Goal: Task Accomplishment & Management: Manage account settings

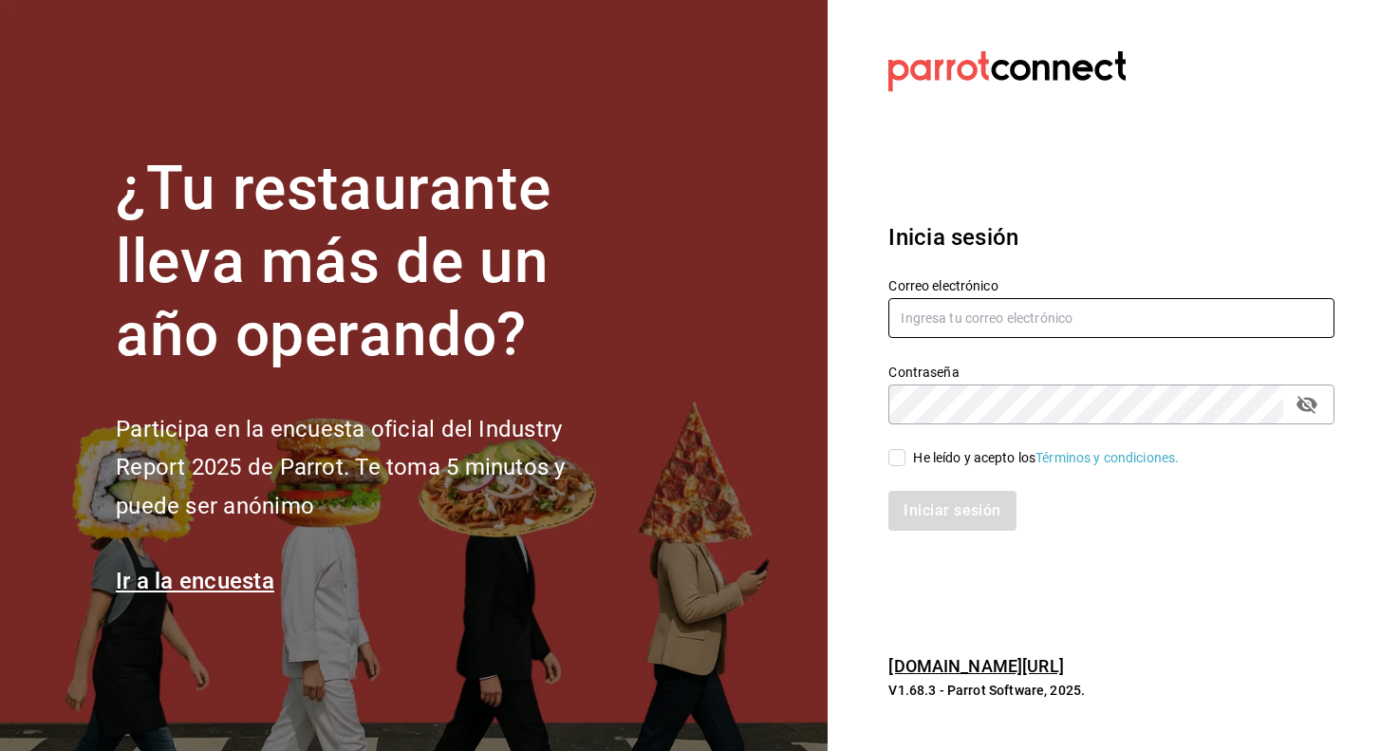
type input "[EMAIL_ADDRESS][PERSON_NAME][DOMAIN_NAME]"
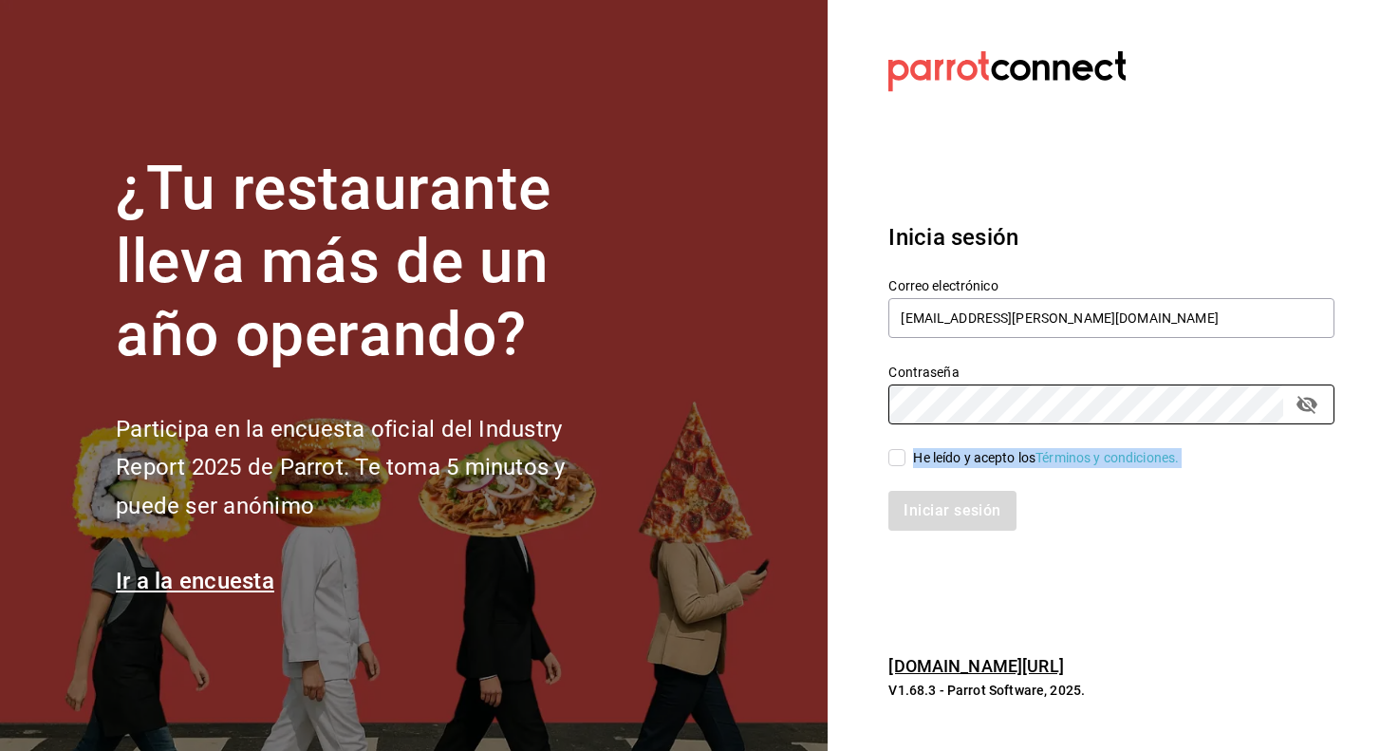
click at [893, 466] on div "Correo electrónico [EMAIL_ADDRESS][PERSON_NAME][DOMAIN_NAME] Contraseña Contras…" at bounding box center [1100, 392] width 469 height 276
click at [899, 450] on input "He leído y acepto los Términos y condiciones." at bounding box center [897, 457] width 17 height 17
checkbox input "true"
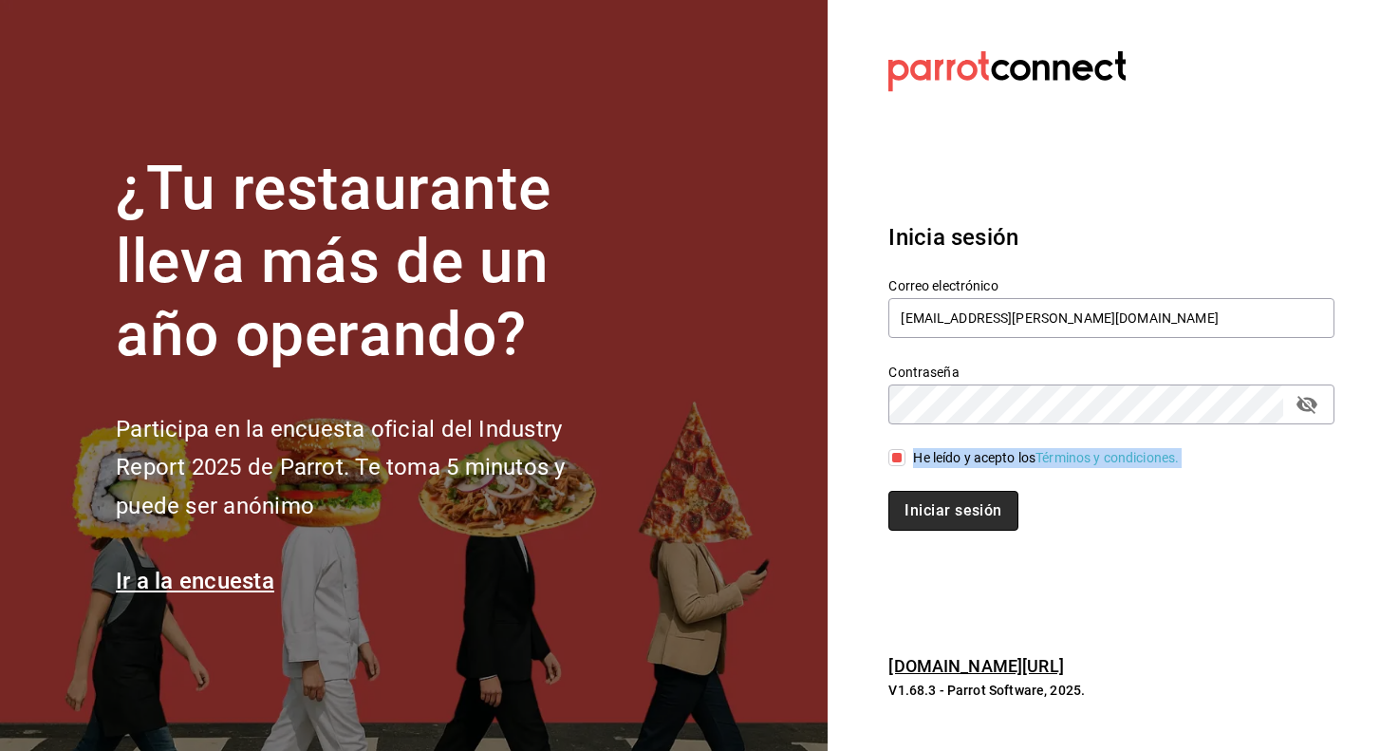
click at [937, 516] on button "Iniciar sesión" at bounding box center [953, 511] width 129 height 40
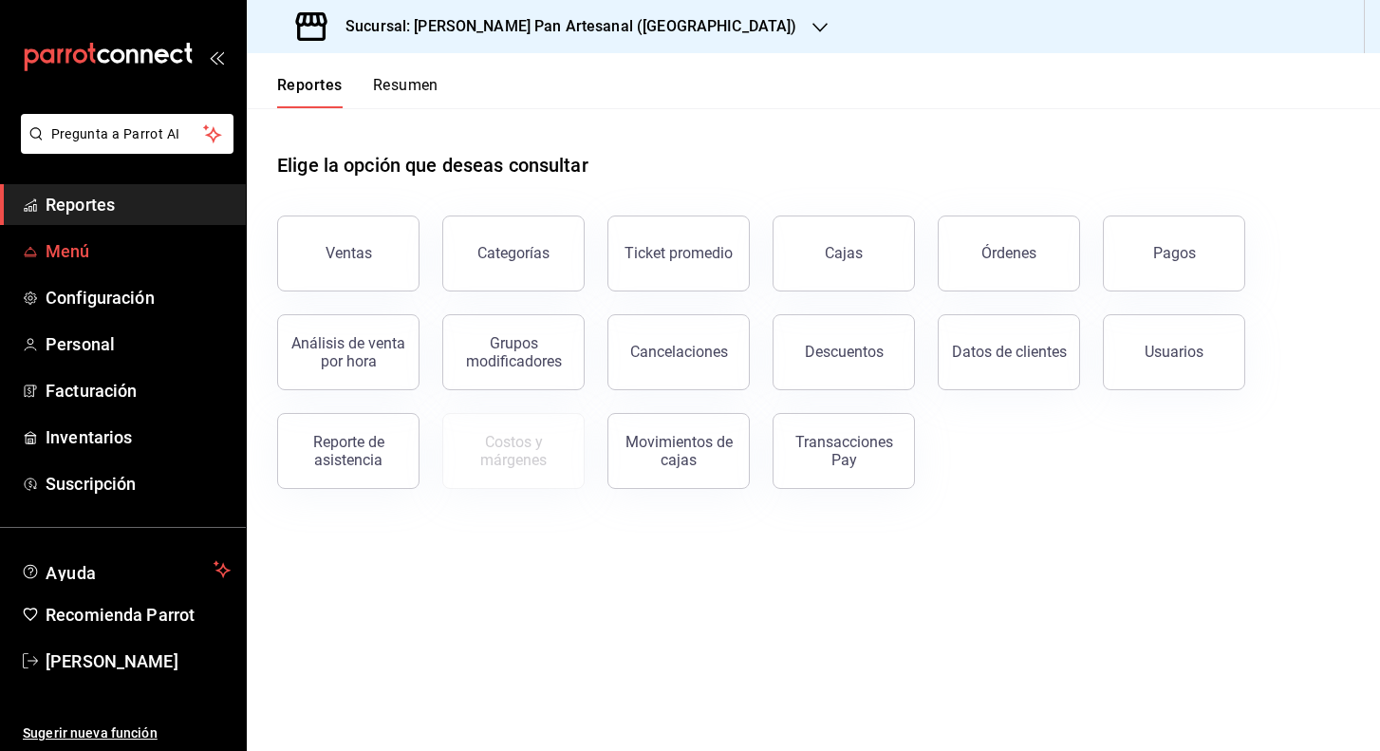
drag, startPoint x: 65, startPoint y: 285, endPoint x: 62, endPoint y: 260, distance: 24.8
click at [78, 262] on span "Menú" at bounding box center [138, 251] width 185 height 26
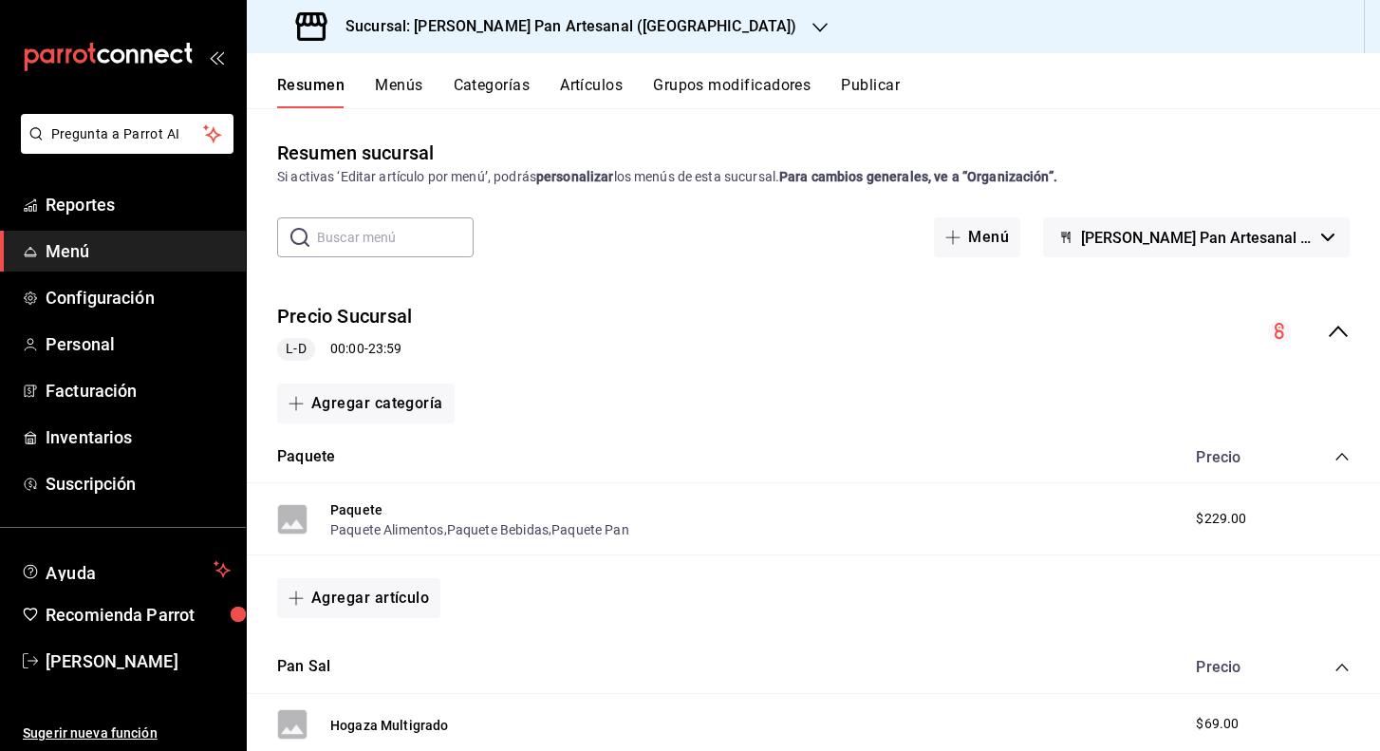
click at [522, 85] on button "Categorías" at bounding box center [492, 92] width 77 height 32
